Goal: Subscribe to service/newsletter

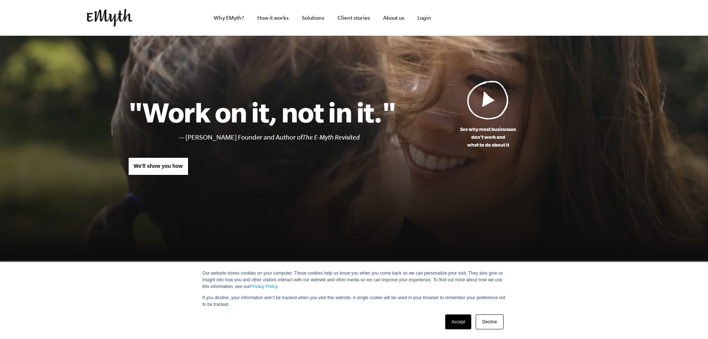
click at [492, 101] on img at bounding box center [488, 99] width 42 height 39
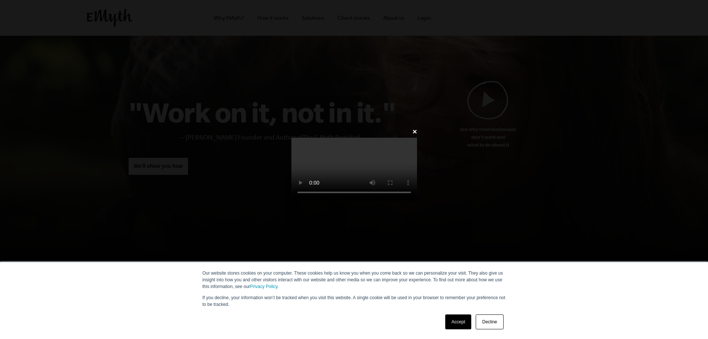
click at [459, 321] on link "Accept" at bounding box center [458, 321] width 26 height 15
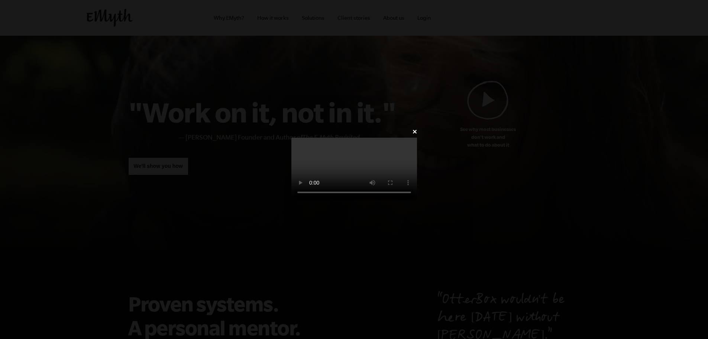
click at [398, 164] on video at bounding box center [354, 169] width 126 height 63
click at [364, 138] on video at bounding box center [354, 169] width 126 height 63
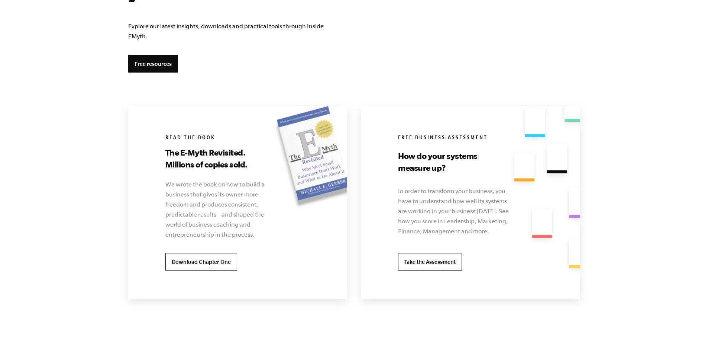
scroll to position [1387, 0]
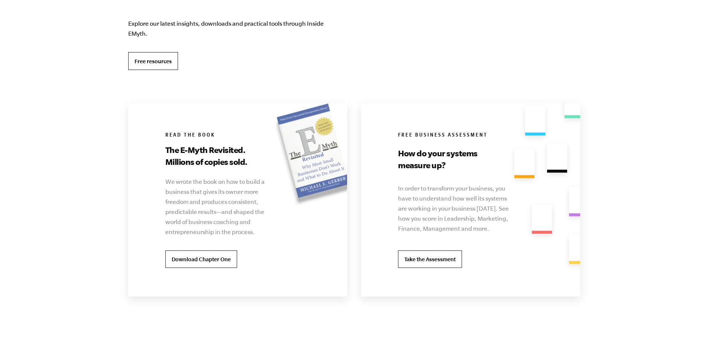
click at [156, 56] on link "Free resources" at bounding box center [153, 61] width 50 height 18
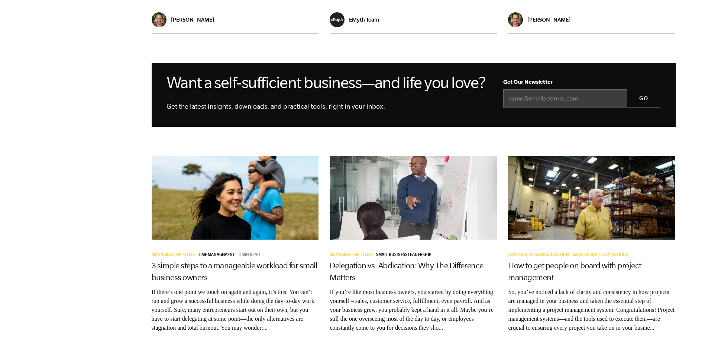
scroll to position [744, 0]
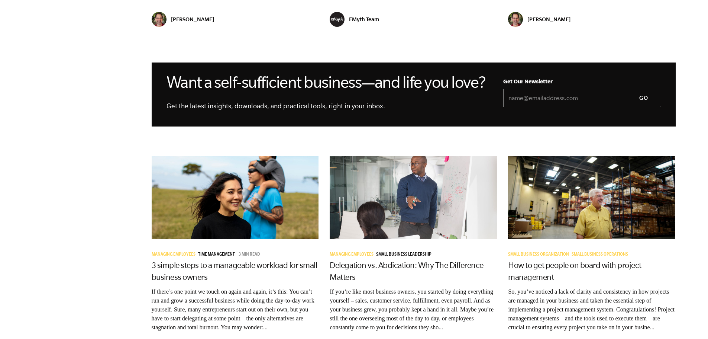
click at [580, 106] on input "Email *" at bounding box center [581, 98] width 157 height 19
type input "chrislpaine@gmail.com"
click at [643, 107] on input "GO" at bounding box center [643, 98] width 33 height 18
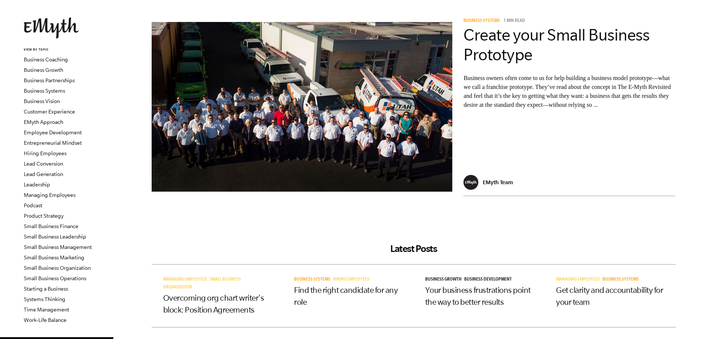
scroll to position [0, 0]
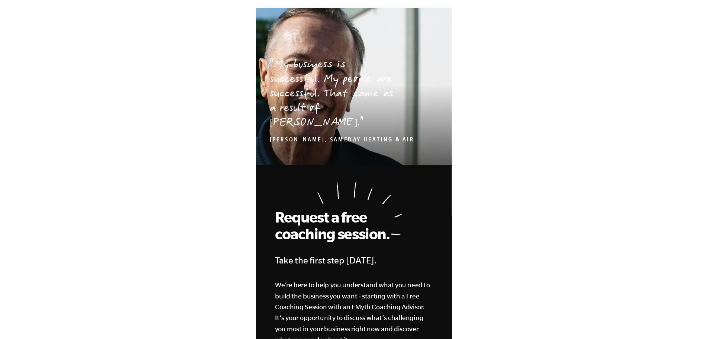
scroll to position [1947, 0]
